Goal: Information Seeking & Learning: Learn about a topic

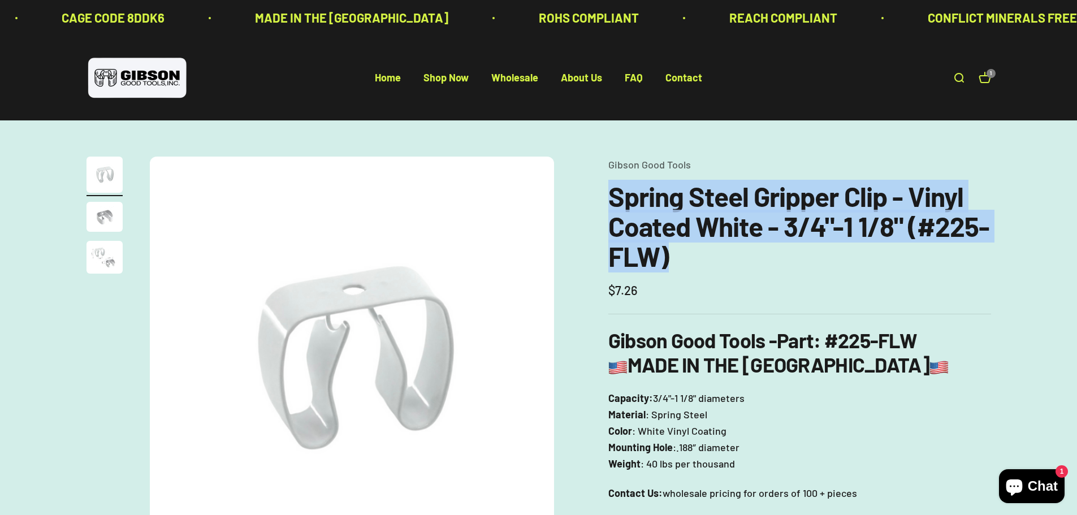
drag, startPoint x: 613, startPoint y: 196, endPoint x: 702, endPoint y: 248, distance: 102.7
click at [702, 248] on h1 "Spring Steel Gripper Clip - Vinyl Coated White - 3/4"-1 1/8" (#225-FLW)" at bounding box center [799, 225] width 383 height 89
copy h1 "Spring Steel Gripper Clip - Vinyl Coated White - 3/4"-1 1/8" (#225-FLW)"
click at [684, 263] on h1 "Spring Steel Gripper Clip - Vinyl Coated White - 3/4"-1 1/8" (#225-FLW)" at bounding box center [799, 225] width 383 height 89
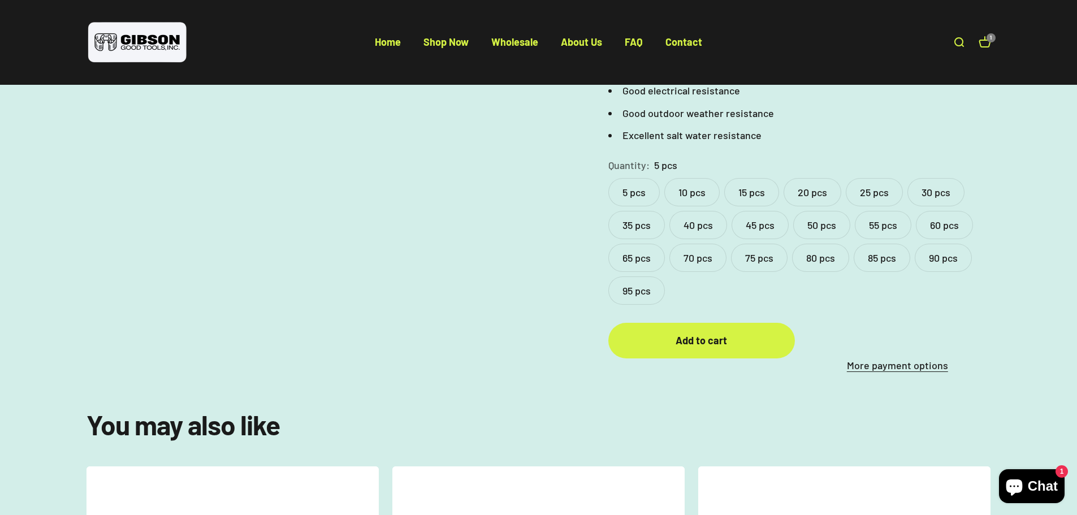
scroll to position [509, 0]
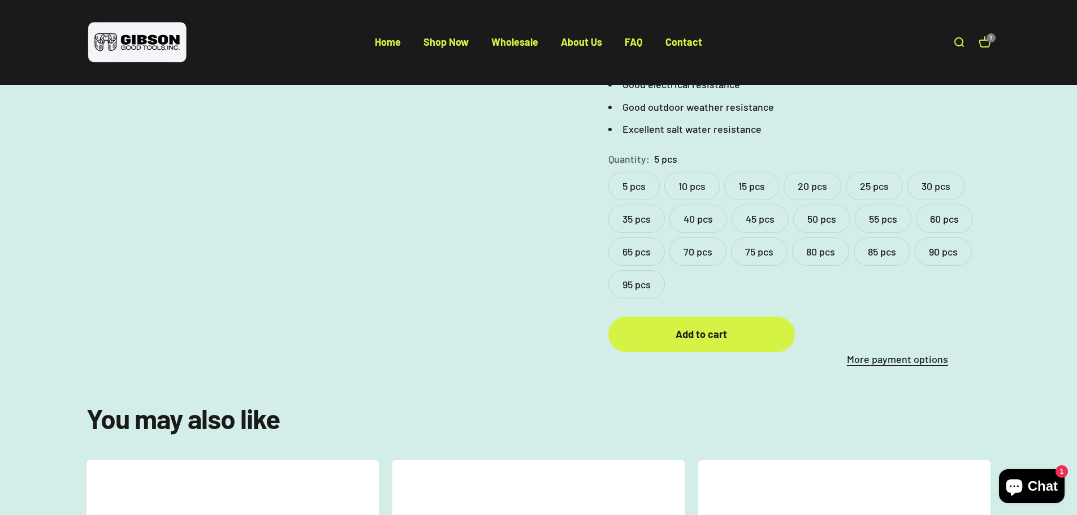
click at [640, 276] on label "95 pcs" at bounding box center [636, 284] width 57 height 28
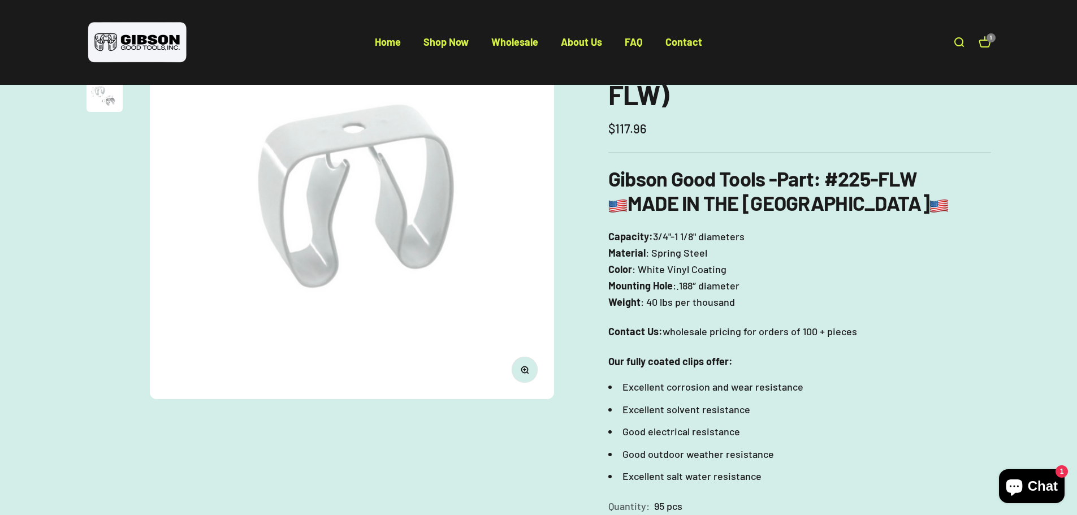
scroll to position [170, 0]
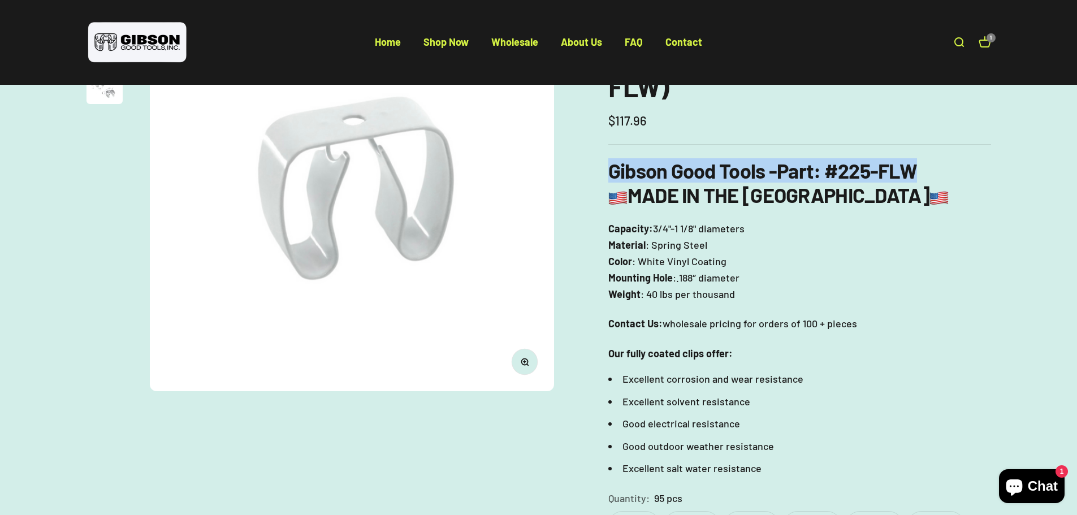
drag, startPoint x: 612, startPoint y: 170, endPoint x: 940, endPoint y: 178, distance: 328.0
click at [940, 178] on h3 "[PERSON_NAME] Good Tools - Part : #225-FLW MADE IN THE [GEOGRAPHIC_DATA]" at bounding box center [799, 182] width 383 height 49
copy h3 "[PERSON_NAME] Good Tools - Part : #225-FLW"
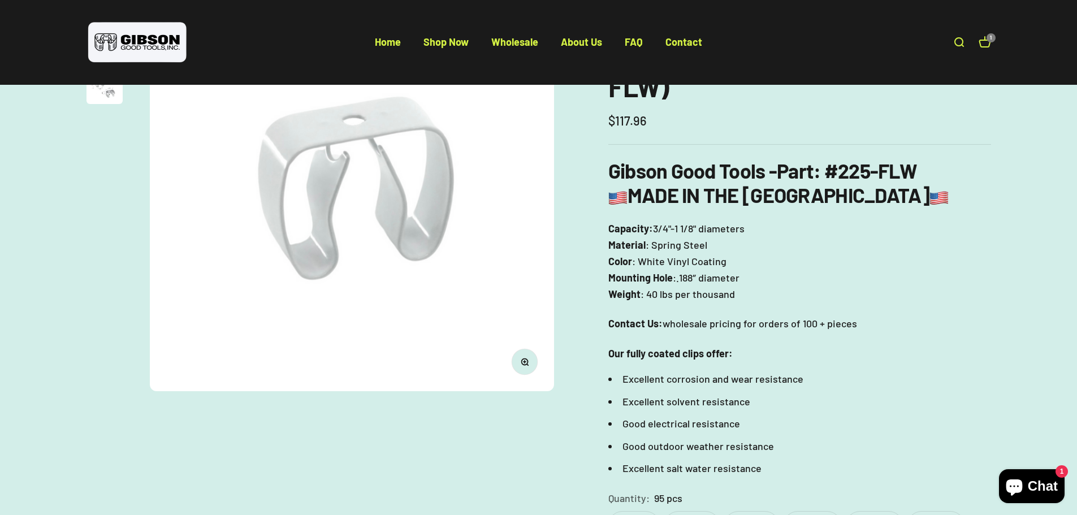
click at [822, 295] on p "Capacity: 3/4"-1 1/8" diameters Material : Spring Steel Color : White Vinyl Coa…" at bounding box center [799, 260] width 383 height 81
click at [511, 45] on link "Wholesale" at bounding box center [514, 42] width 47 height 12
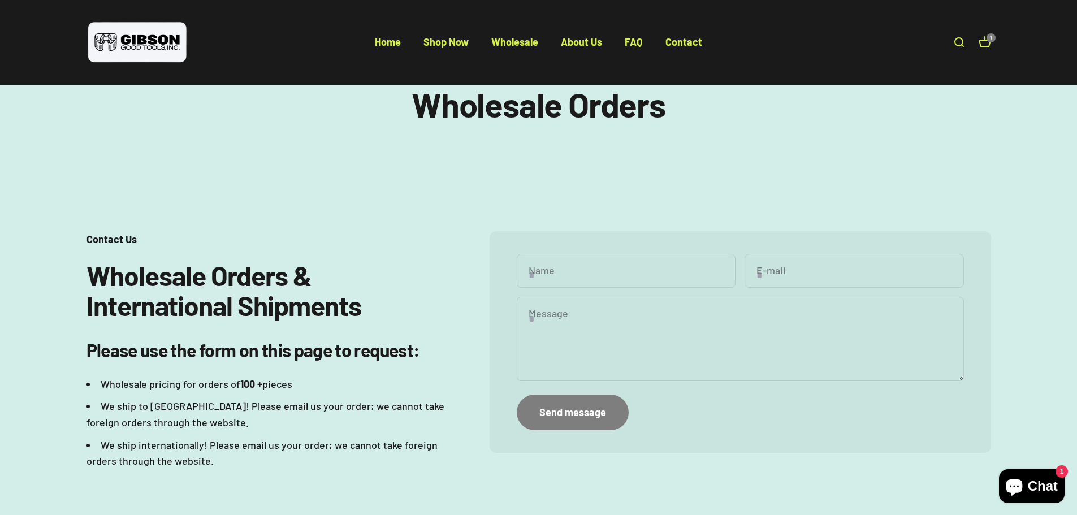
scroll to position [57, 0]
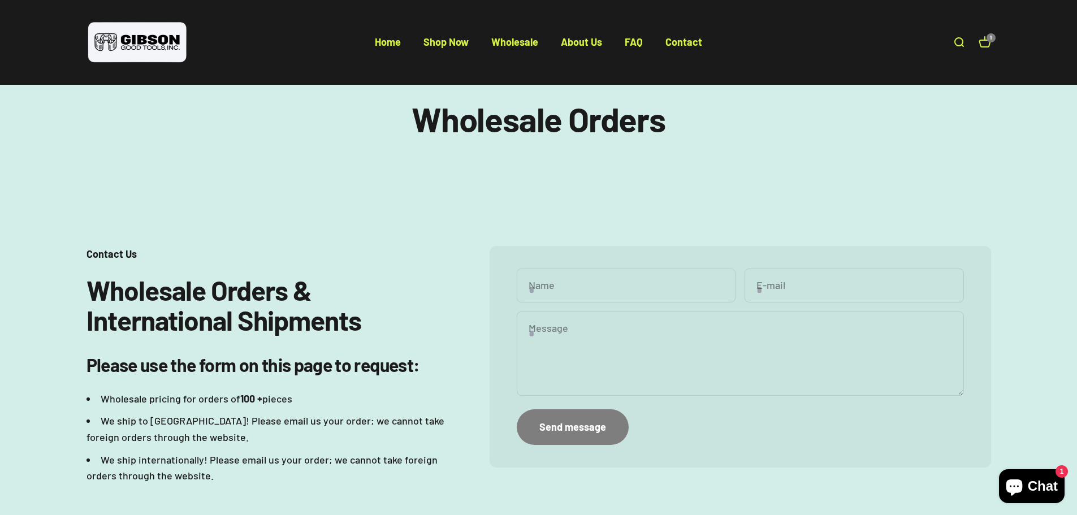
click at [594, 296] on input "Name" at bounding box center [626, 286] width 219 height 34
click at [552, 346] on textarea "Message" at bounding box center [740, 353] width 447 height 84
click at [446, 262] on div "Contact Us Wholesale Orders & International Shipments Please use the form on th…" at bounding box center [538, 365] width 904 height 239
click at [440, 44] on link "Shop Now" at bounding box center [445, 42] width 45 height 12
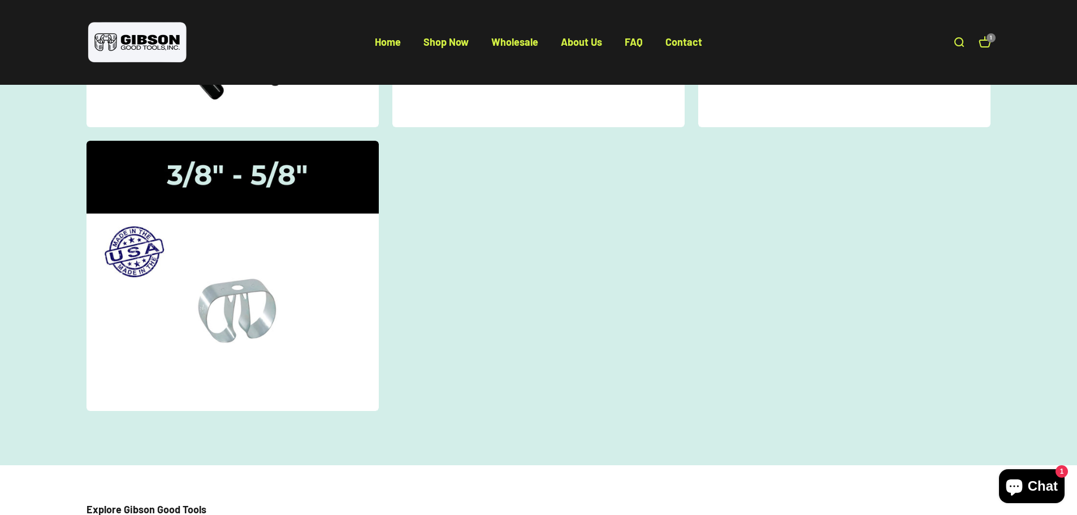
scroll to position [617, 0]
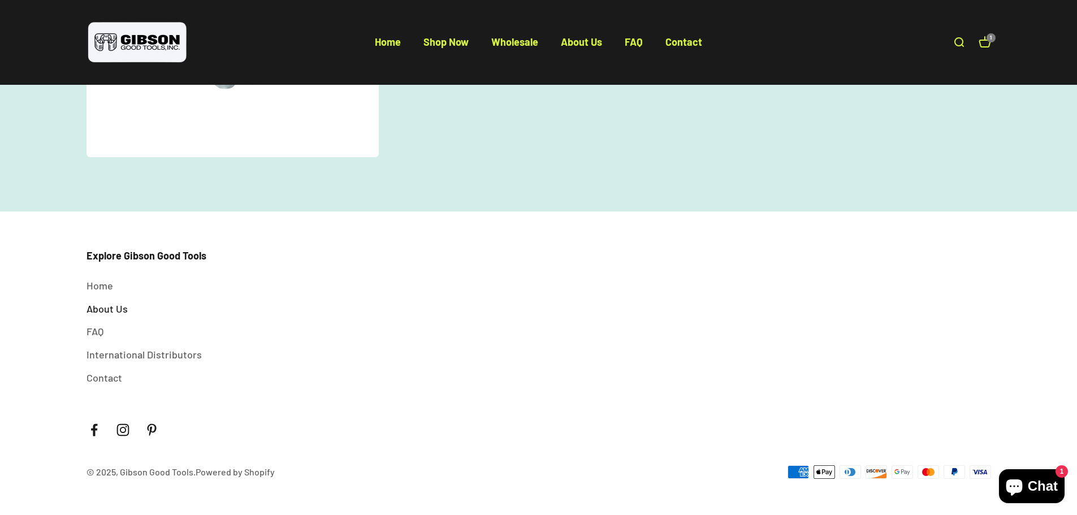
click at [115, 310] on link "About Us" at bounding box center [106, 309] width 41 height 16
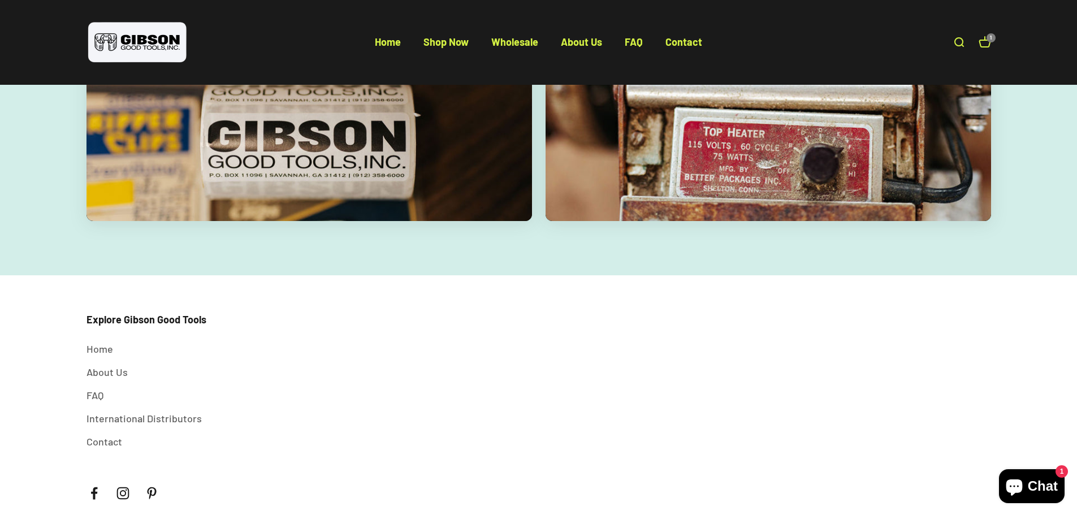
scroll to position [2220, 0]
